Goal: Task Accomplishment & Management: Use online tool/utility

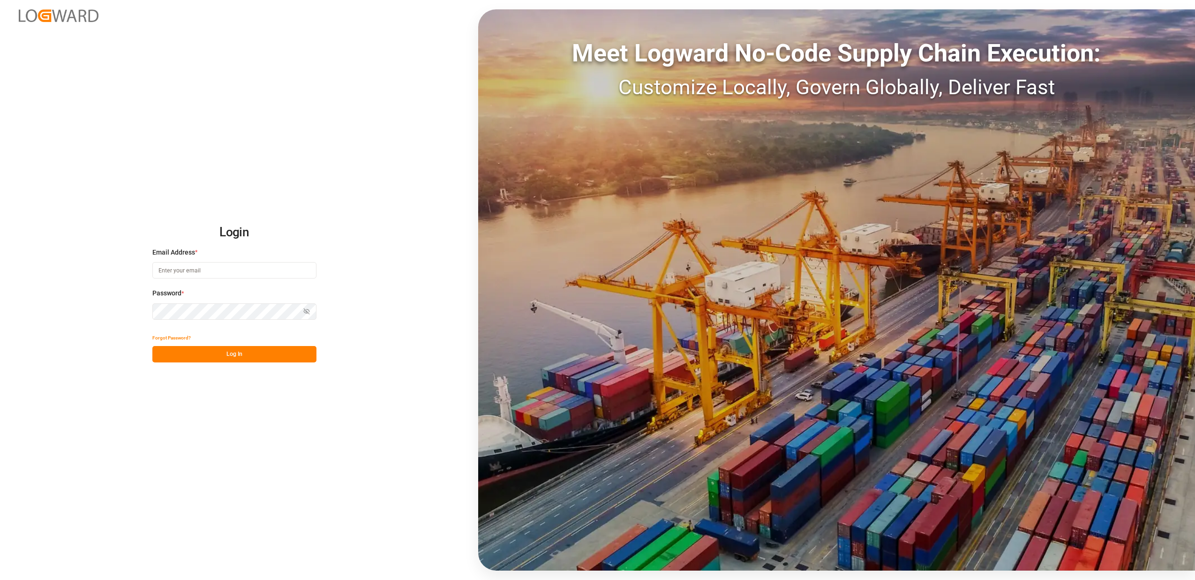
type input "[PERSON_NAME][EMAIL_ADDRESS][DOMAIN_NAME]"
click at [224, 353] on button "Log In" at bounding box center [234, 354] width 164 height 16
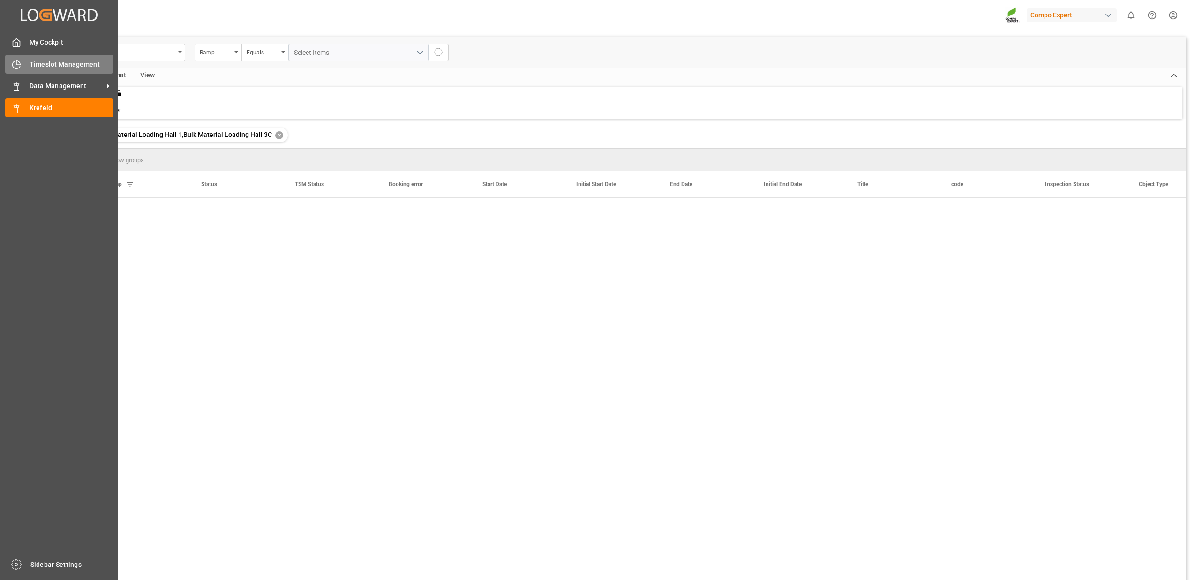
click at [23, 57] on div "Timeslot Management Timeslot Management" at bounding box center [59, 64] width 108 height 18
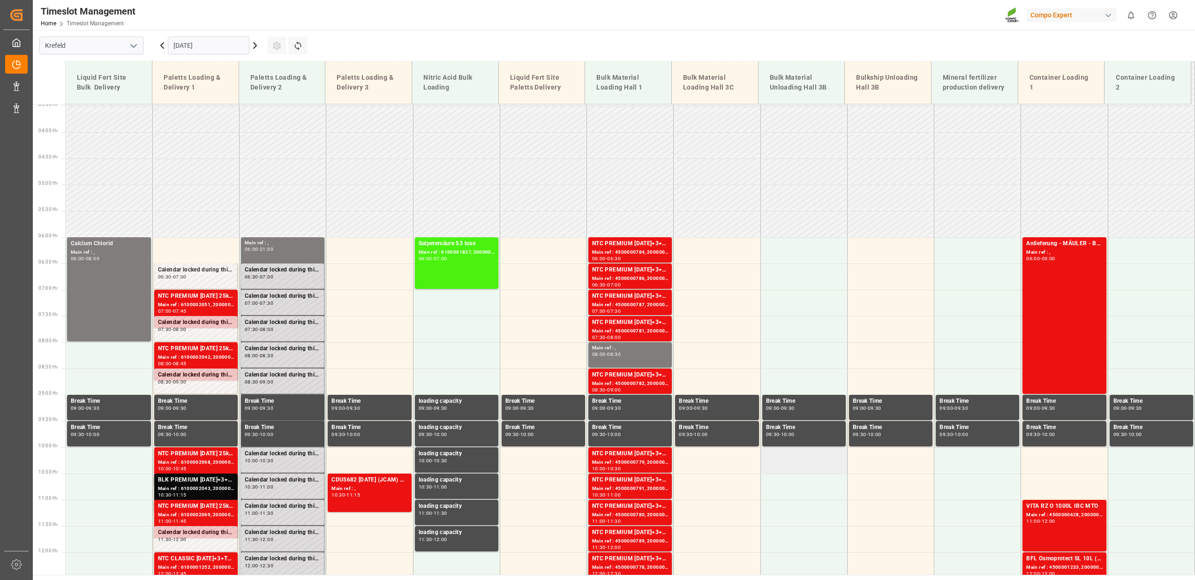
scroll to position [319, 0]
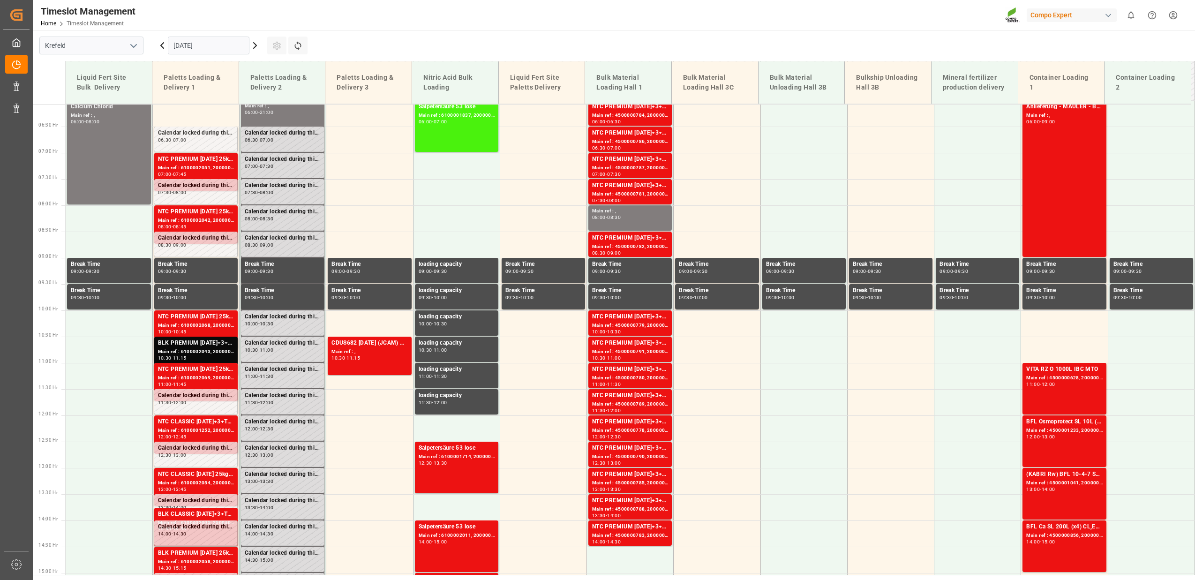
click at [254, 46] on icon at bounding box center [254, 45] width 11 height 11
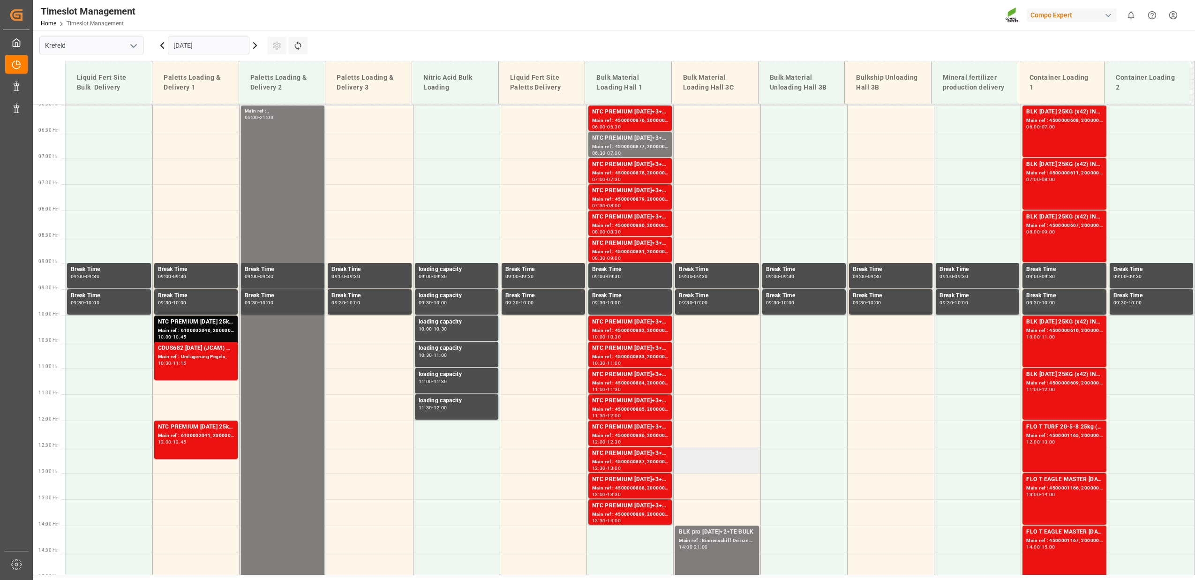
scroll to position [182, 0]
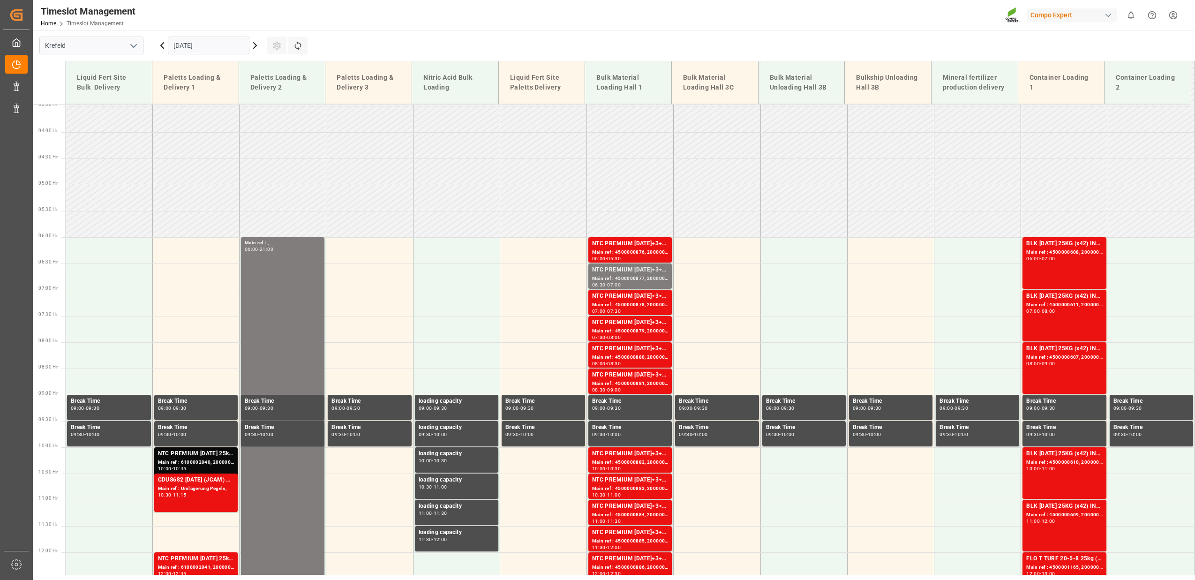
click at [257, 46] on icon at bounding box center [254, 45] width 11 height 11
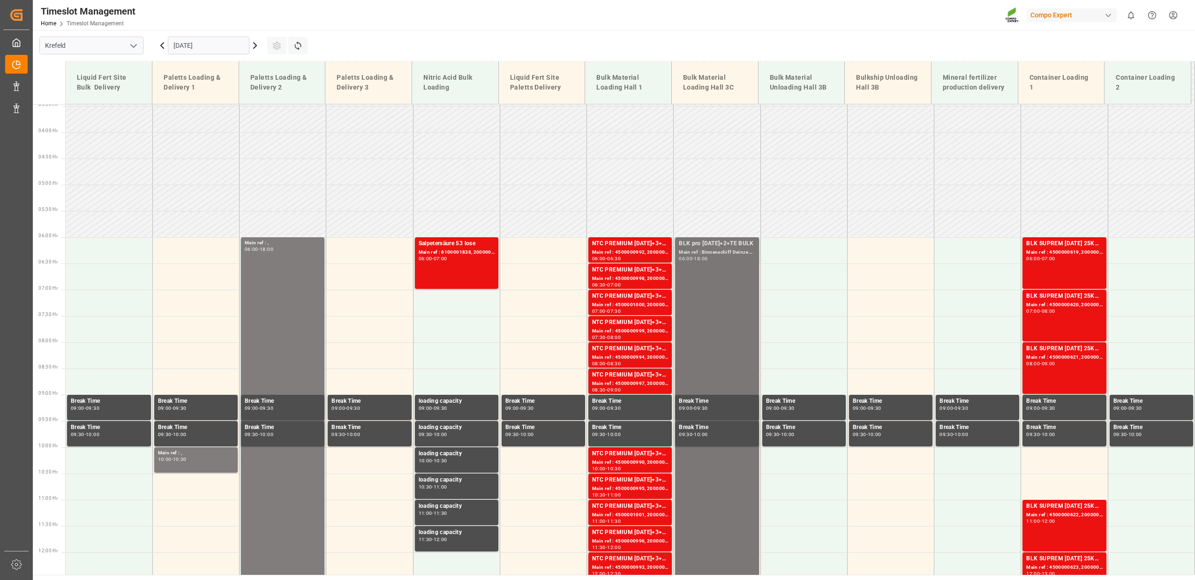
click at [722, 313] on div "BLK pro [DATE]+2+TE BULK Main ref : Binnenschiff Deinze [DATE] 06:00 - 18:00" at bounding box center [717, 552] width 76 height 626
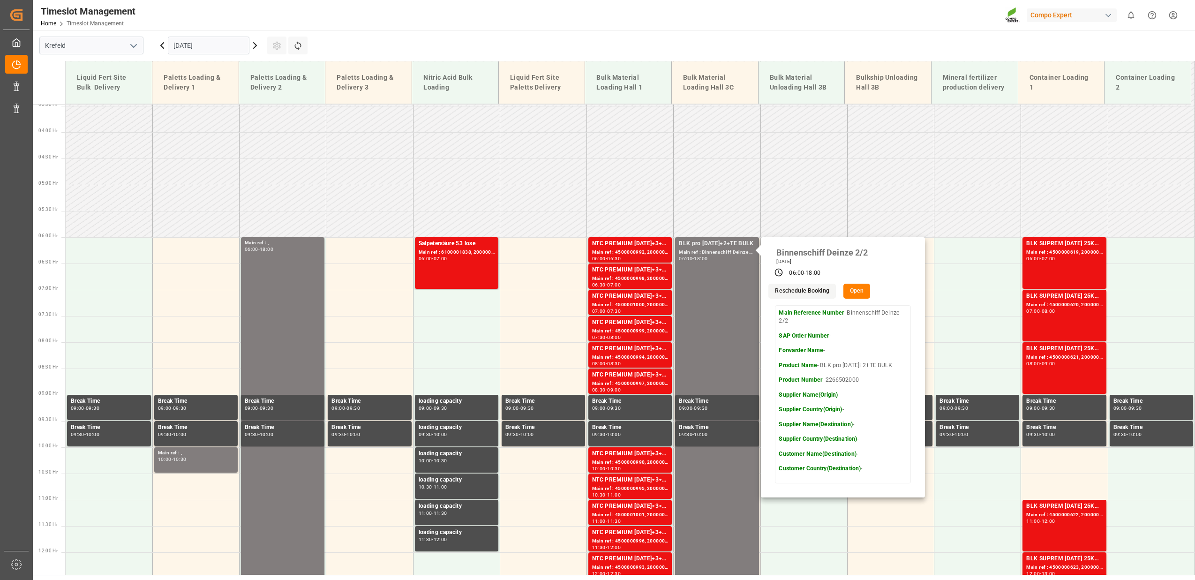
click at [163, 46] on icon at bounding box center [162, 45] width 11 height 11
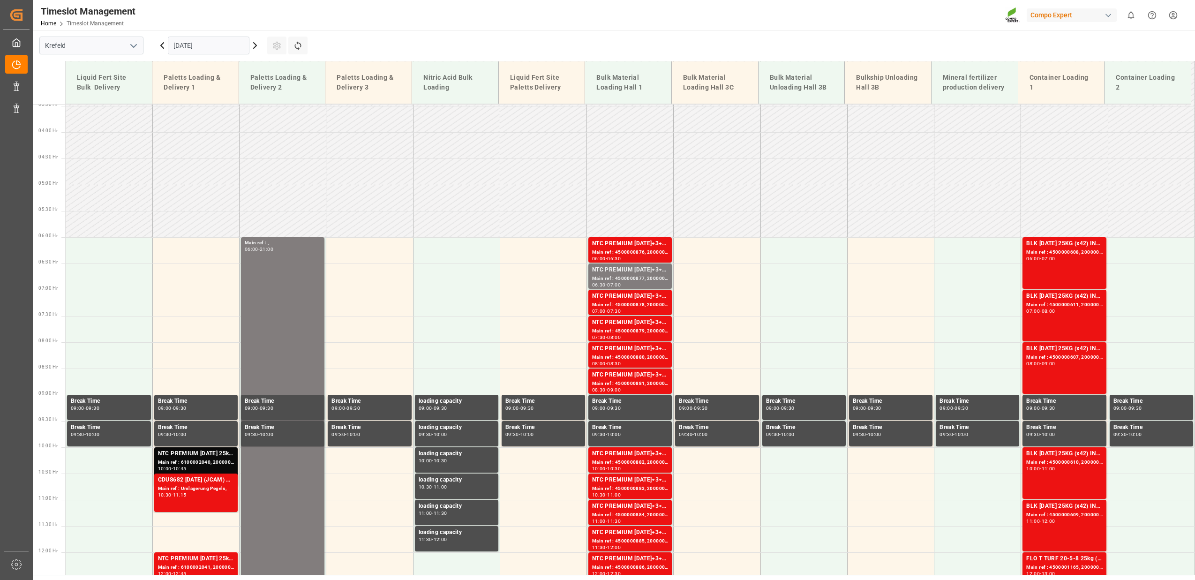
click at [164, 45] on icon at bounding box center [162, 45] width 11 height 11
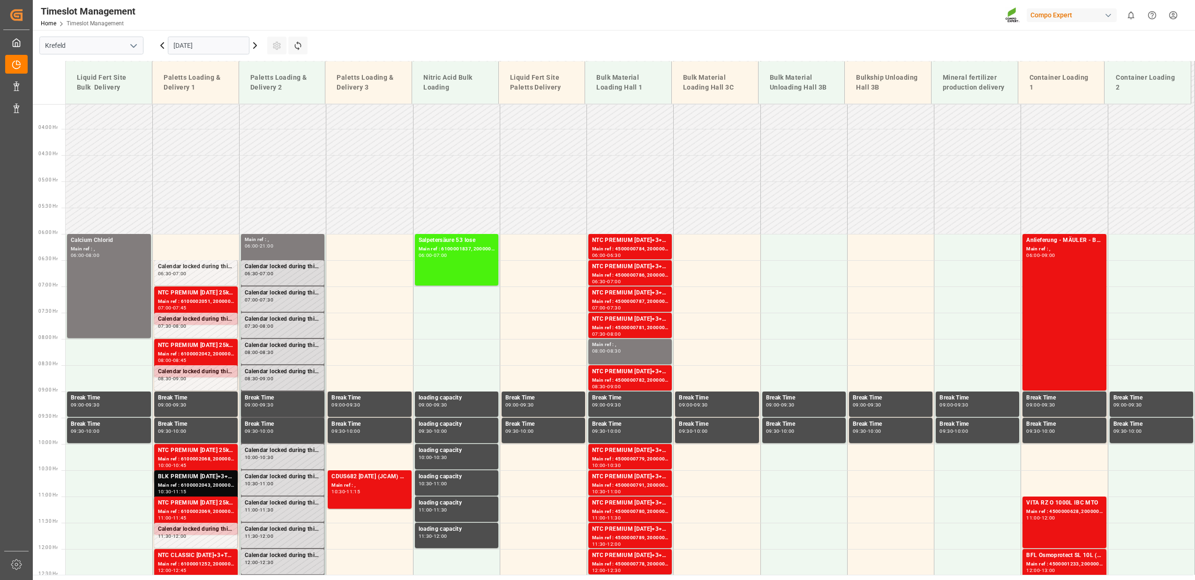
scroll to position [45, 0]
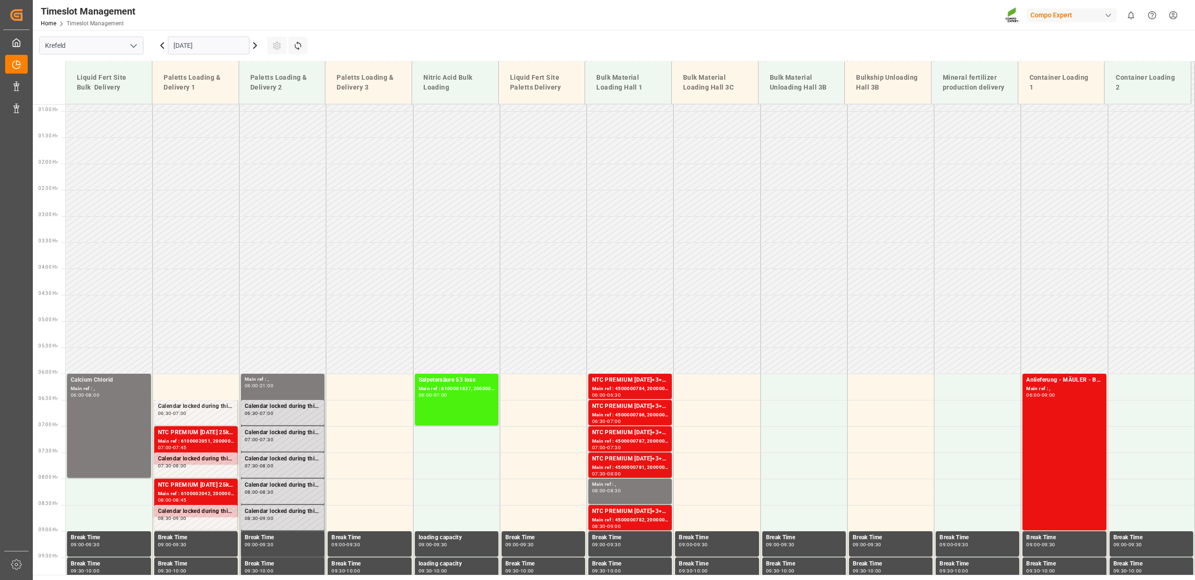
click at [255, 47] on icon at bounding box center [255, 46] width 3 height 6
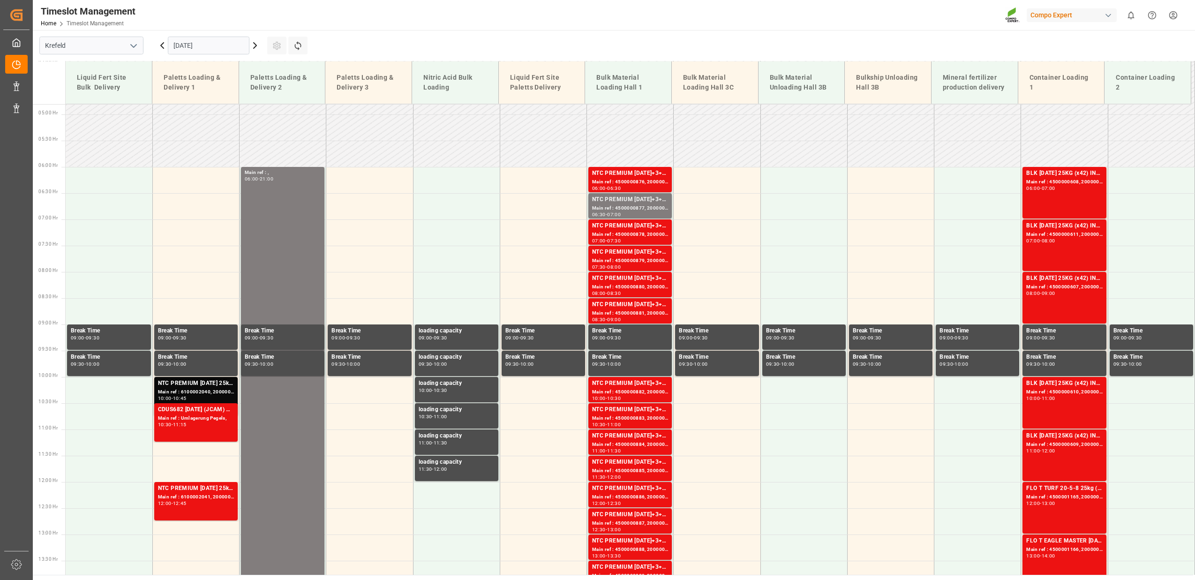
scroll to position [319, 0]
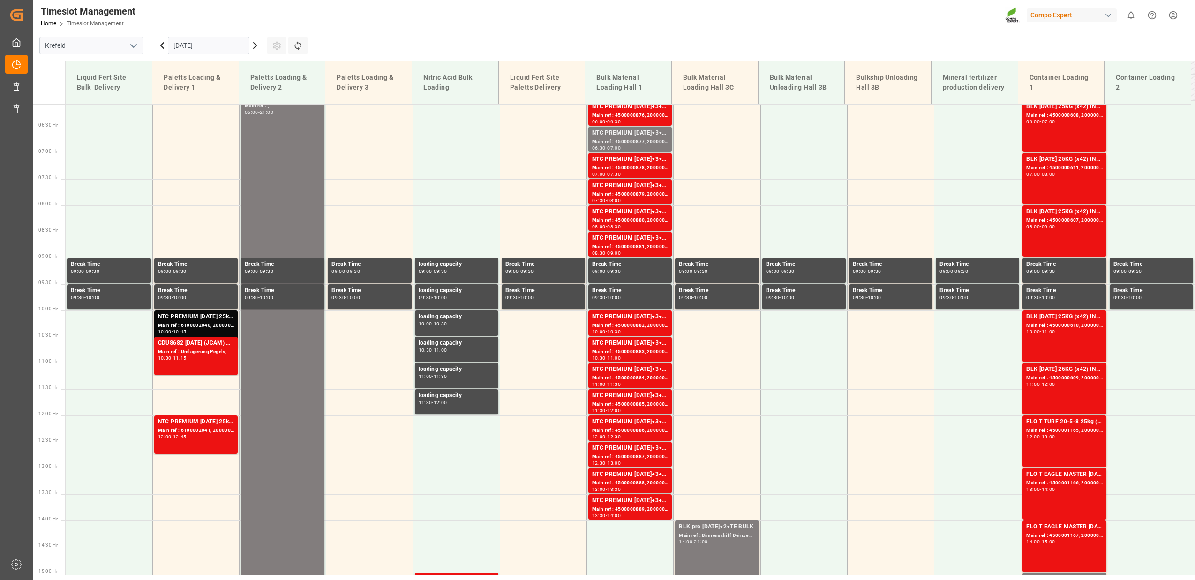
click at [255, 47] on icon at bounding box center [255, 46] width 3 height 6
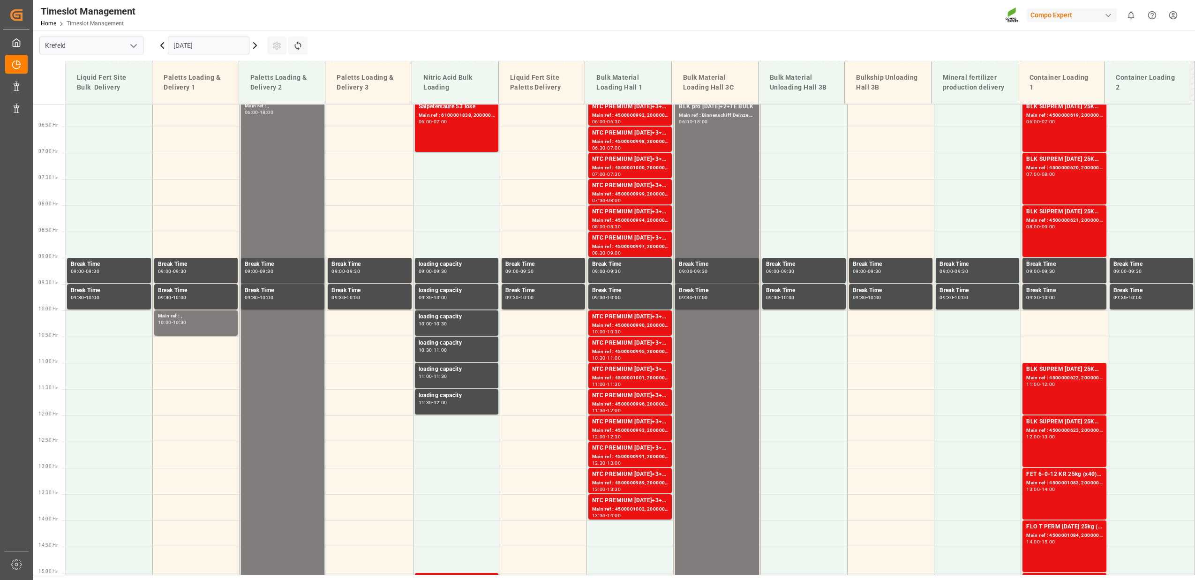
click at [256, 45] on icon at bounding box center [255, 46] width 3 height 6
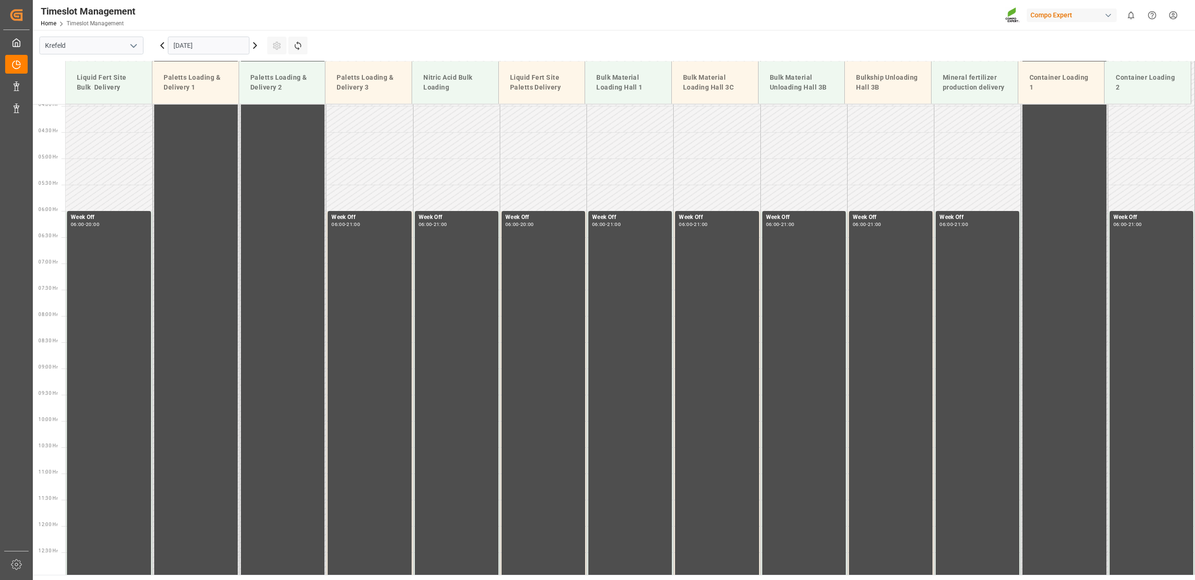
scroll to position [182, 0]
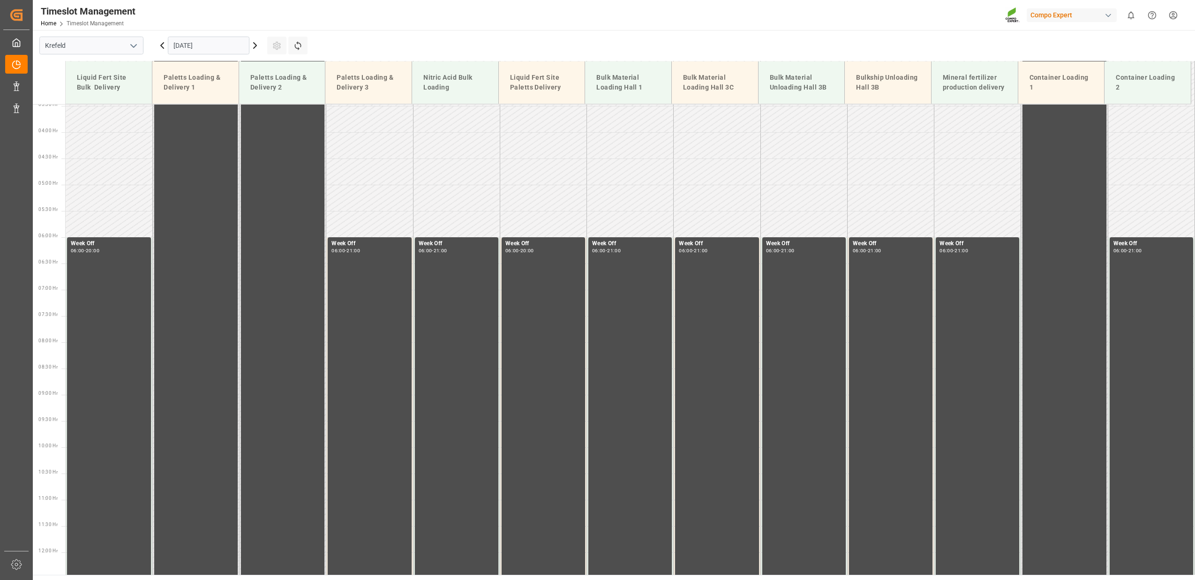
click at [251, 42] on icon at bounding box center [254, 45] width 11 height 11
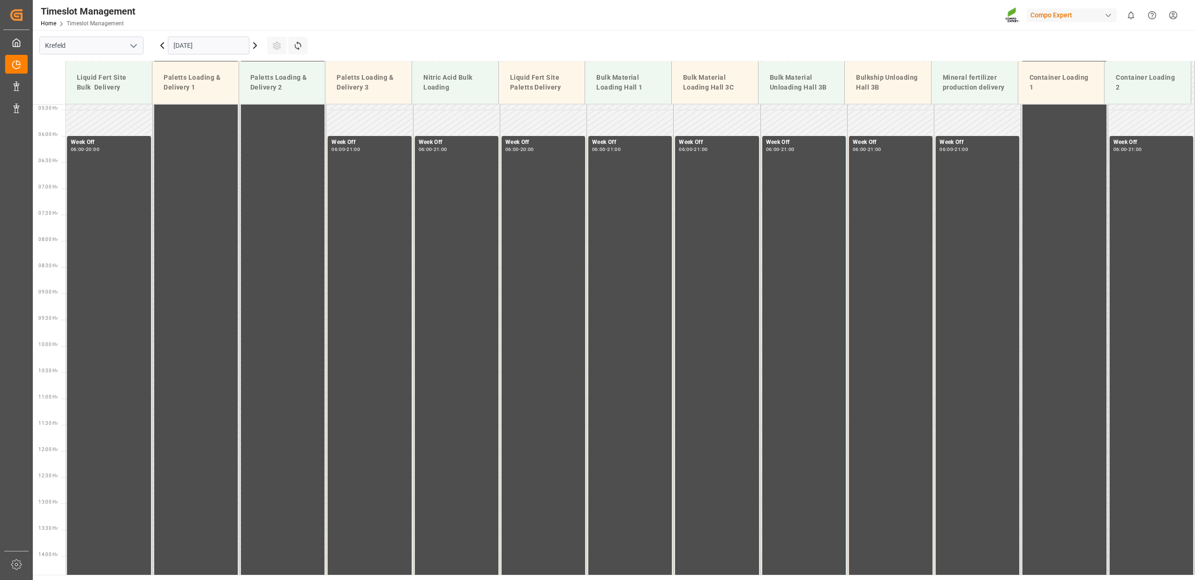
scroll to position [319, 0]
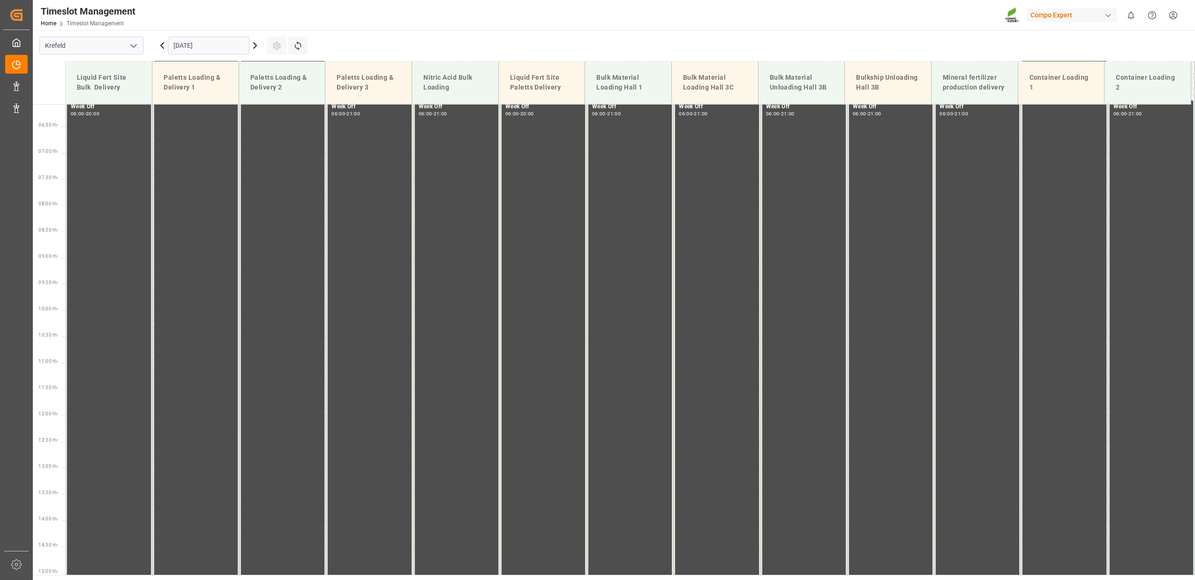
click at [251, 42] on icon at bounding box center [254, 45] width 11 height 11
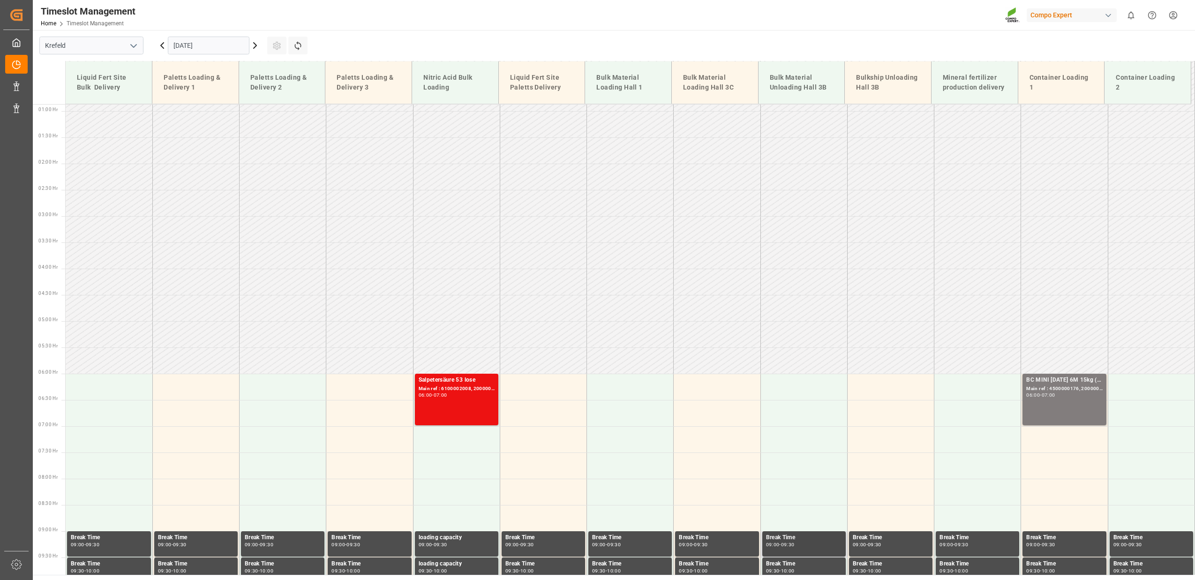
scroll to position [182, 0]
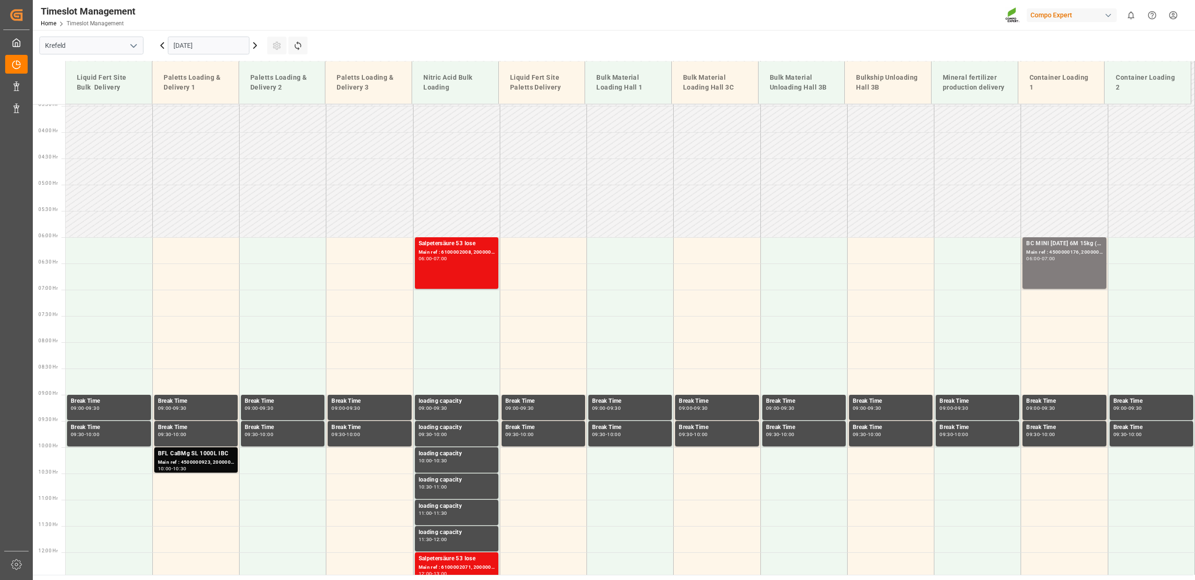
click at [255, 45] on icon at bounding box center [254, 45] width 11 height 11
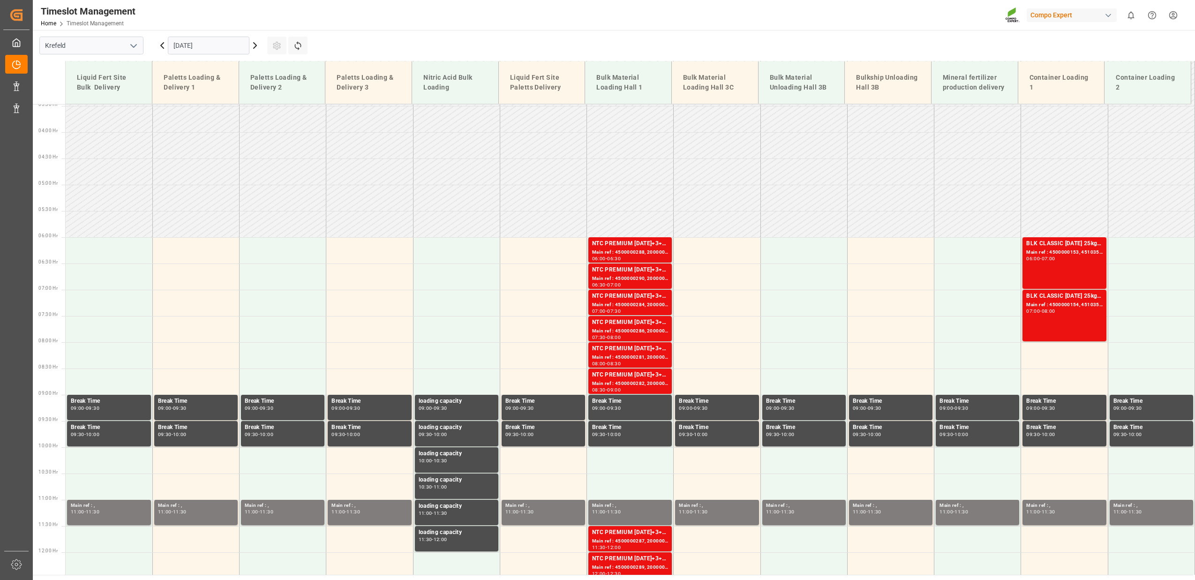
click at [254, 43] on icon at bounding box center [255, 46] width 3 height 6
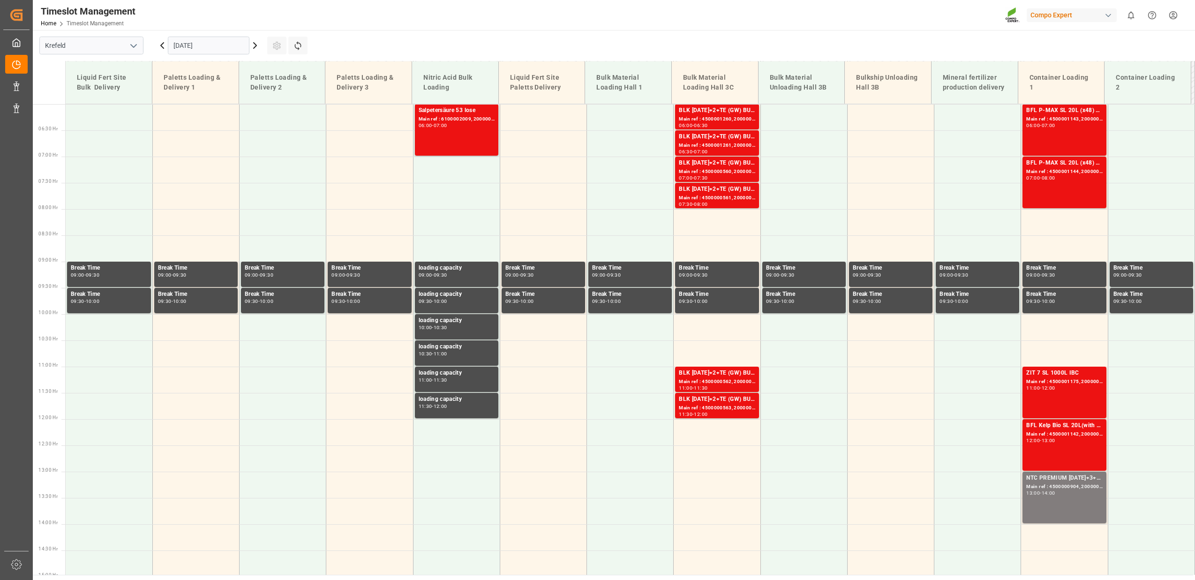
scroll to position [319, 0]
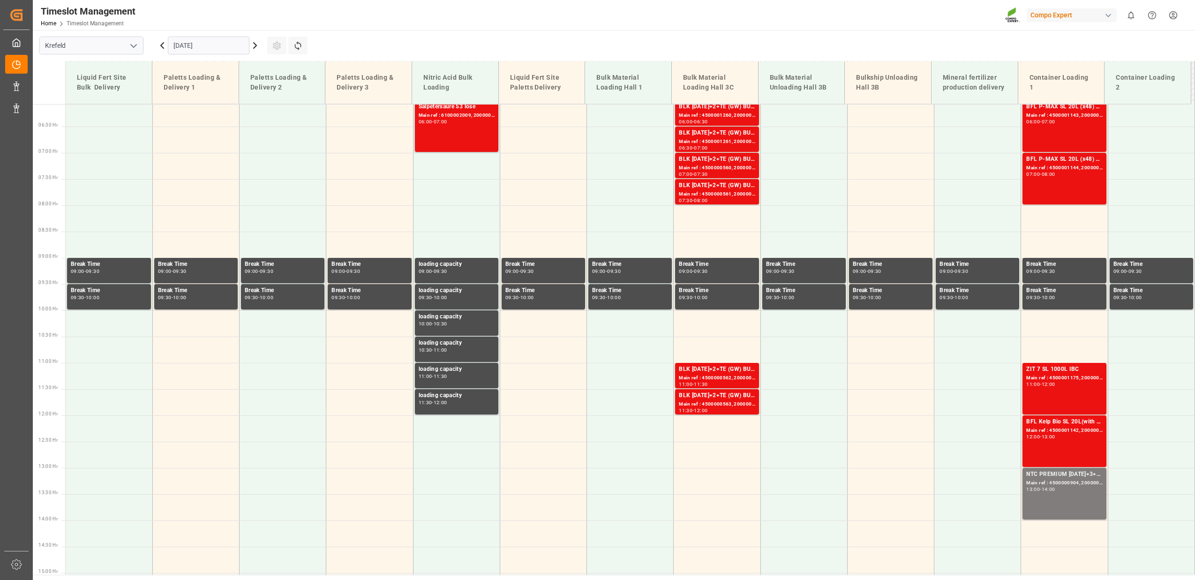
click at [254, 43] on icon at bounding box center [255, 46] width 3 height 6
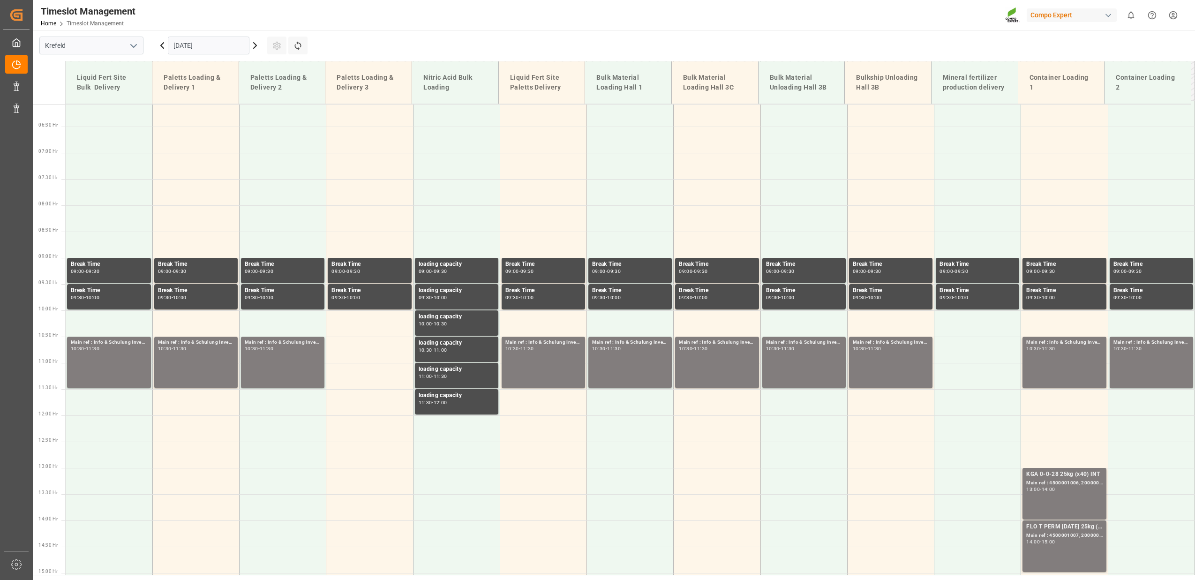
click at [254, 43] on icon at bounding box center [255, 46] width 3 height 6
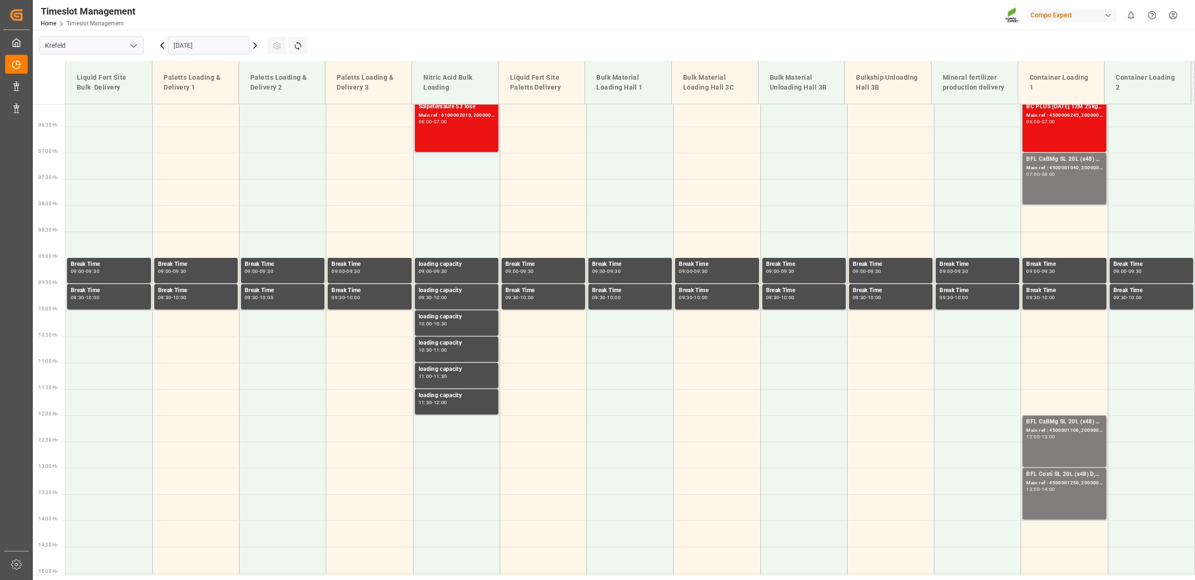
click at [254, 43] on icon at bounding box center [255, 46] width 3 height 6
